Goal: Complete application form

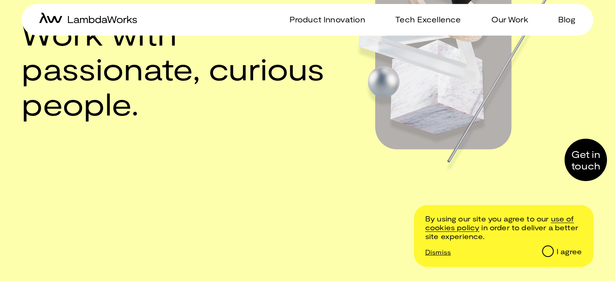
scroll to position [118, 0]
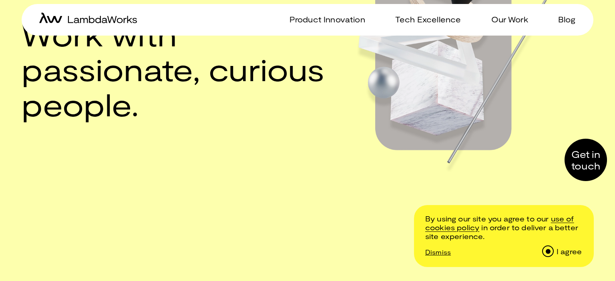
click at [546, 248] on input "I agree" at bounding box center [547, 251] width 10 height 10
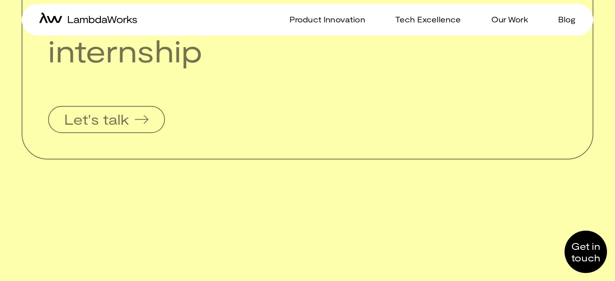
click at [409, 200] on h2 "Our core values." at bounding box center [307, 210] width 571 height 24
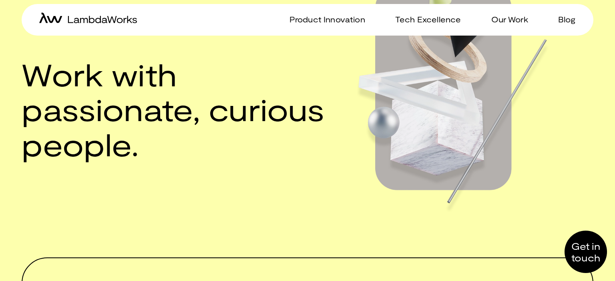
scroll to position [244, 0]
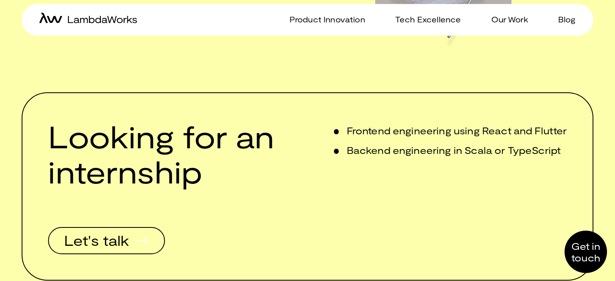
click at [128, 250] on span "Let's talk" at bounding box center [106, 240] width 110 height 25
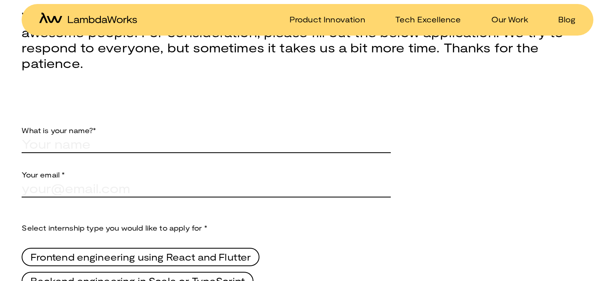
scroll to position [329, 0]
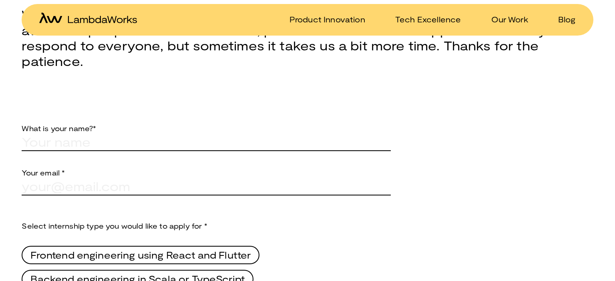
click at [131, 118] on p "What is your name?*" at bounding box center [206, 120] width 369 height 26
click at [126, 144] on input "text" at bounding box center [206, 142] width 369 height 18
type input "[PERSON_NAME]"
click at [131, 183] on input "text" at bounding box center [206, 186] width 369 height 18
type input "[EMAIL_ADDRESS][DOMAIN_NAME]"
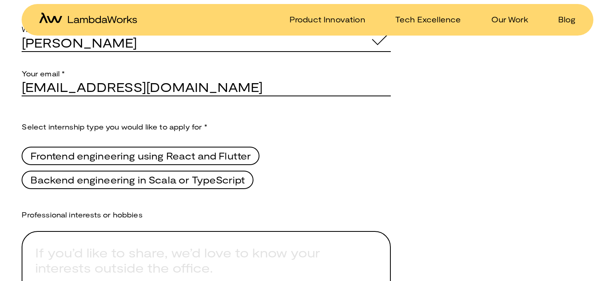
scroll to position [456, 0]
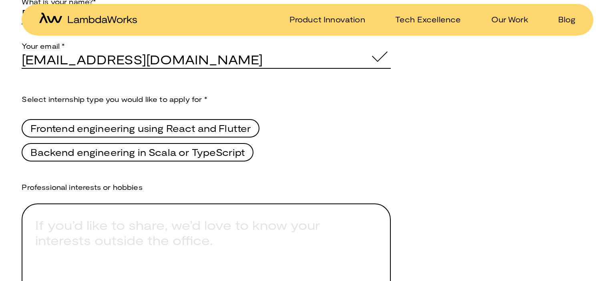
click at [164, 128] on span "Frontend engineering using React and Flutter" at bounding box center [140, 129] width 220 height 14
click at [22, 128] on Flutter "Frontend engineering using React and Flutter" at bounding box center [22, 130] width 0 height 24
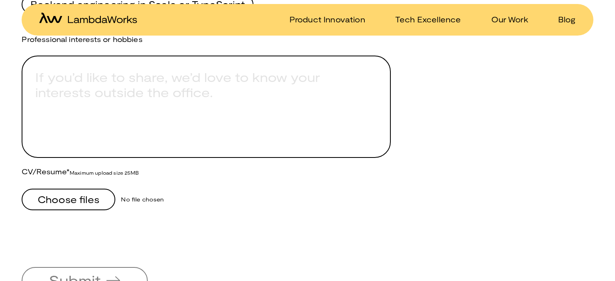
scroll to position [601, 0]
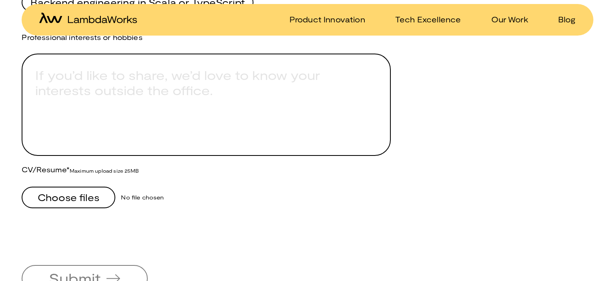
click at [69, 202] on span "Choose files" at bounding box center [69, 198] width 62 height 10
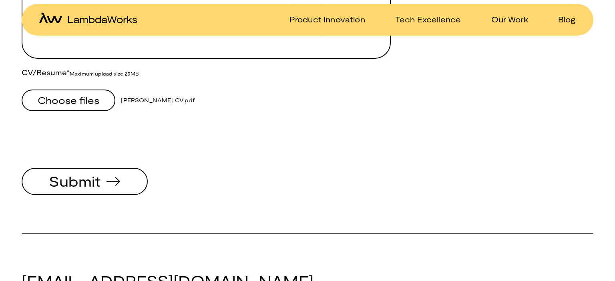
scroll to position [699, 0]
click at [114, 182] on icon "submit" at bounding box center [113, 181] width 14 height 9
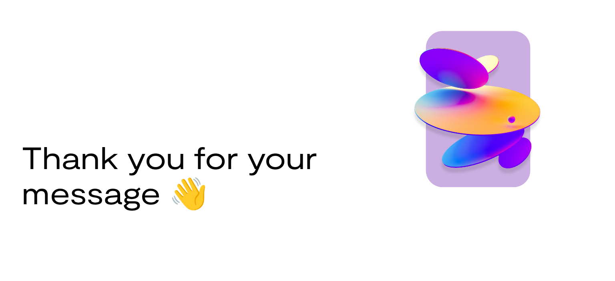
scroll to position [146, 0]
